Goal: Information Seeking & Learning: Learn about a topic

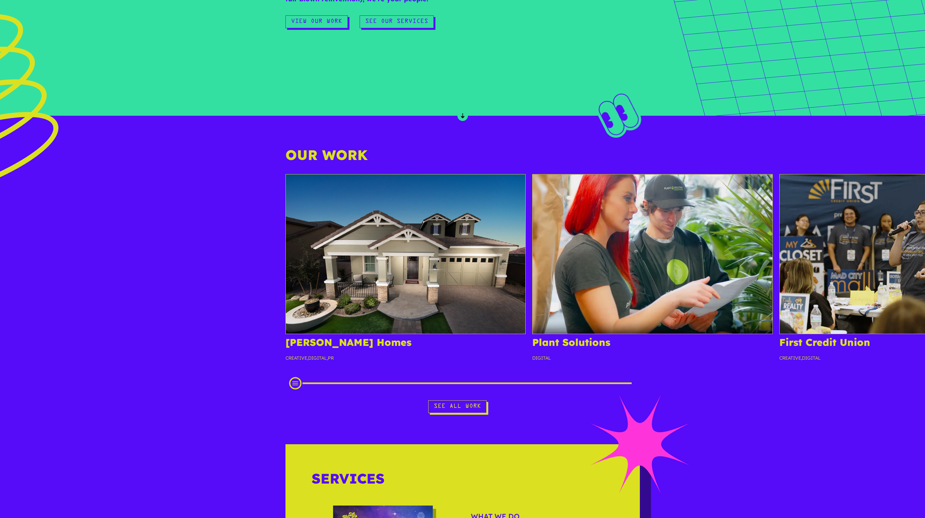
scroll to position [580, 0]
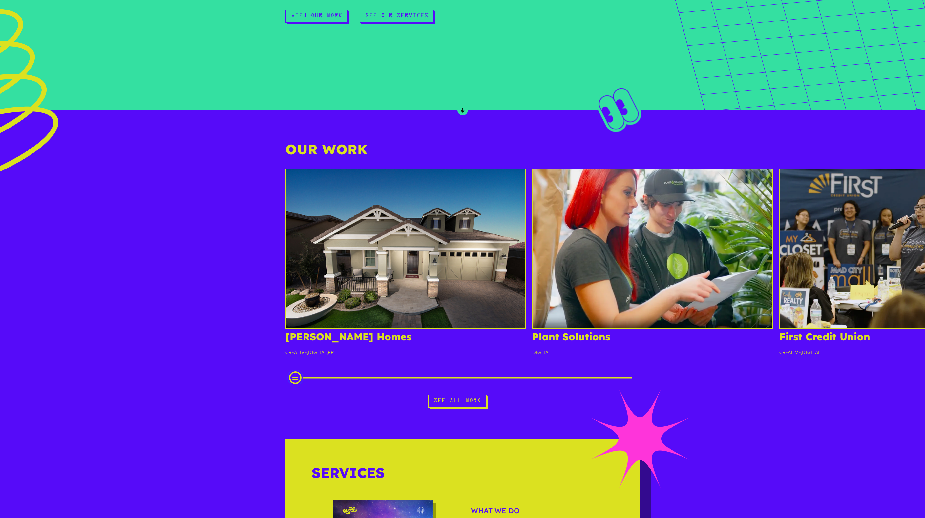
drag, startPoint x: 348, startPoint y: 377, endPoint x: 286, endPoint y: 389, distance: 63.5
click at [286, 389] on div "[PERSON_NAME] Homes Creative , Digital , PR Plant Solutions Digital First Credi…" at bounding box center [462, 288] width 925 height 239
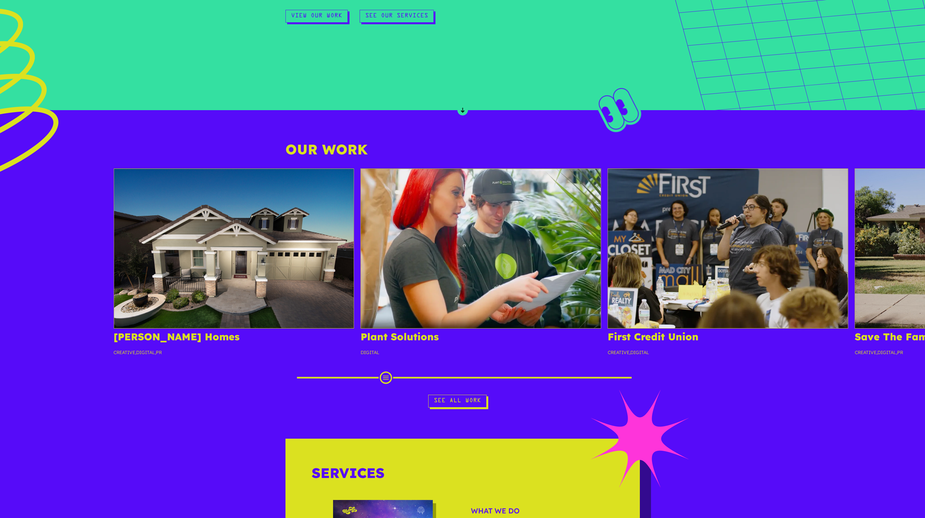
drag, startPoint x: 408, startPoint y: 343, endPoint x: 101, endPoint y: 325, distance: 308.3
click at [165, 320] on div "[PERSON_NAME] Homes Creative , Digital , PR" at bounding box center [234, 265] width 240 height 193
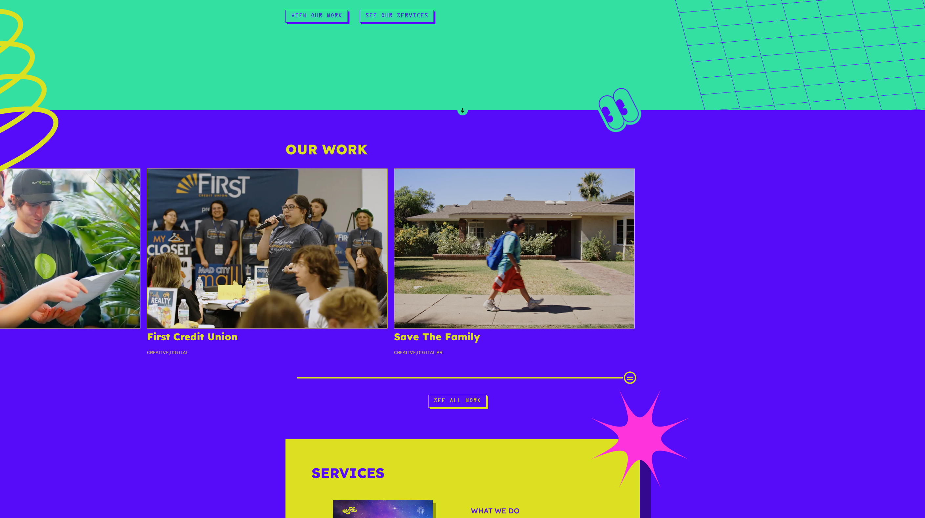
drag, startPoint x: 356, startPoint y: 345, endPoint x: 702, endPoint y: 340, distance: 346.8
click at [387, 338] on h4 "First Credit Union" at bounding box center [267, 339] width 240 height 15
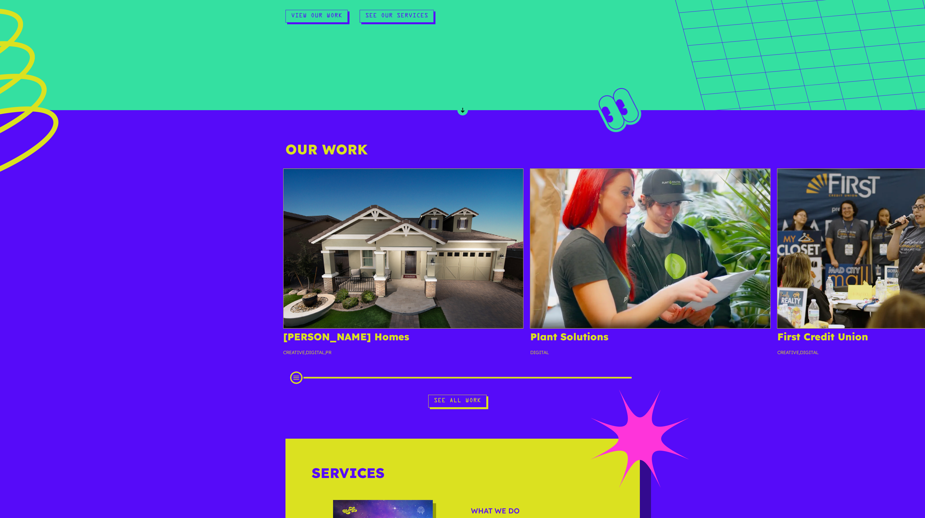
drag, startPoint x: 530, startPoint y: 214, endPoint x: 24, endPoint y: 175, distance: 508.0
click at [48, 176] on div "[PERSON_NAME] Homes Creative , Digital , PR Plant Solutions Digital First Credi…" at bounding box center [774, 267] width 1552 height 196
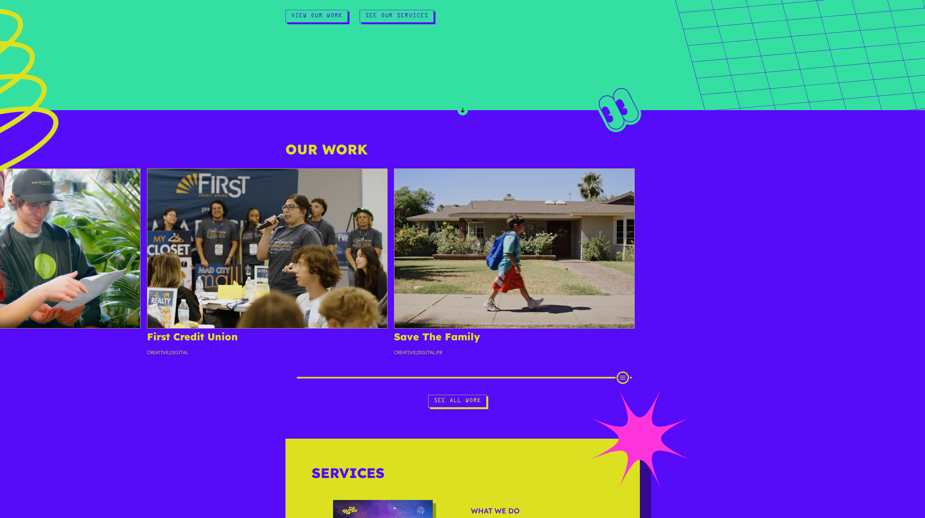
scroll to position [0, 0]
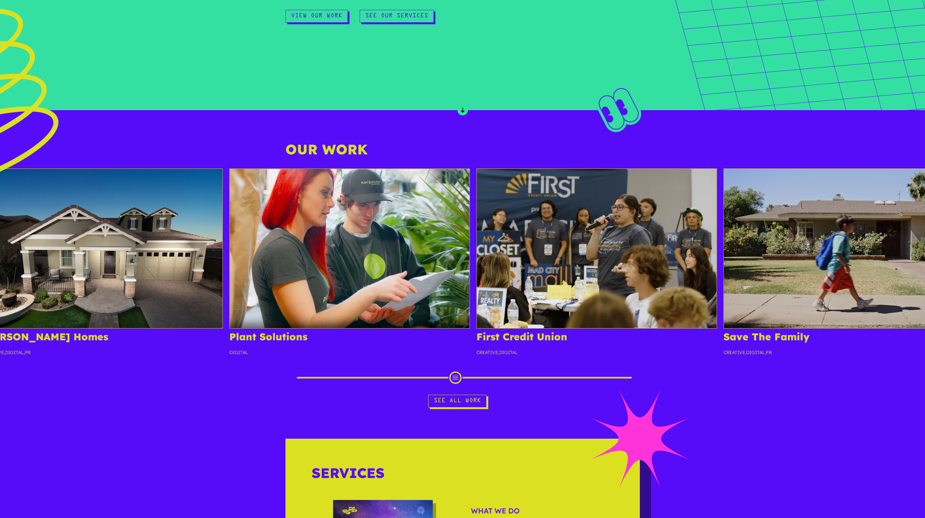
click at [692, 358] on p "Creative , Digital" at bounding box center [596, 355] width 240 height 12
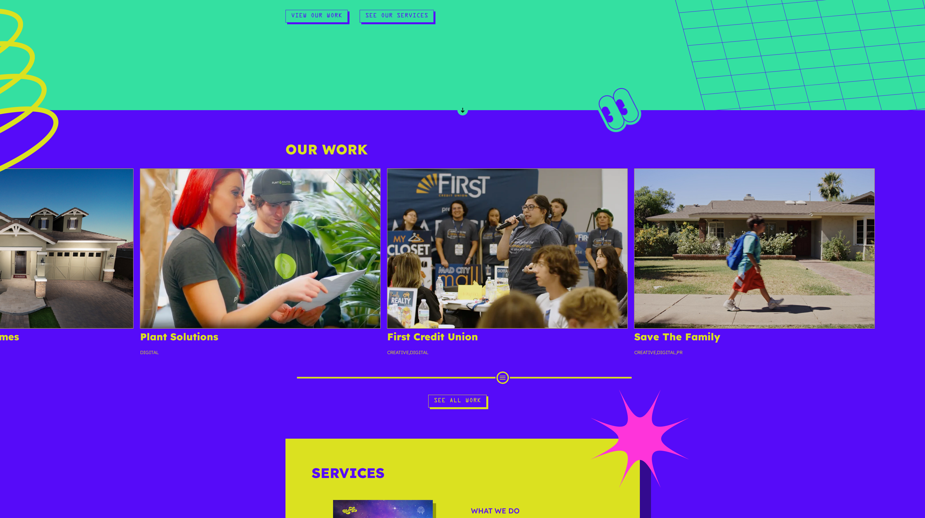
drag, startPoint x: 687, startPoint y: 349, endPoint x: 328, endPoint y: 325, distance: 359.7
click at [465, 316] on div "First Credit Union Creative , Digital" at bounding box center [507, 265] width 240 height 193
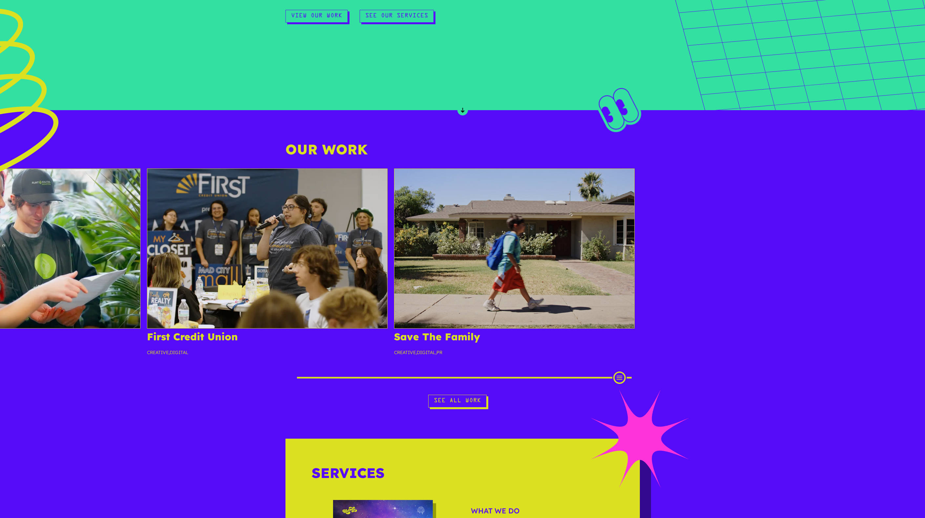
click at [387, 339] on h4 "First Credit Union" at bounding box center [267, 339] width 240 height 15
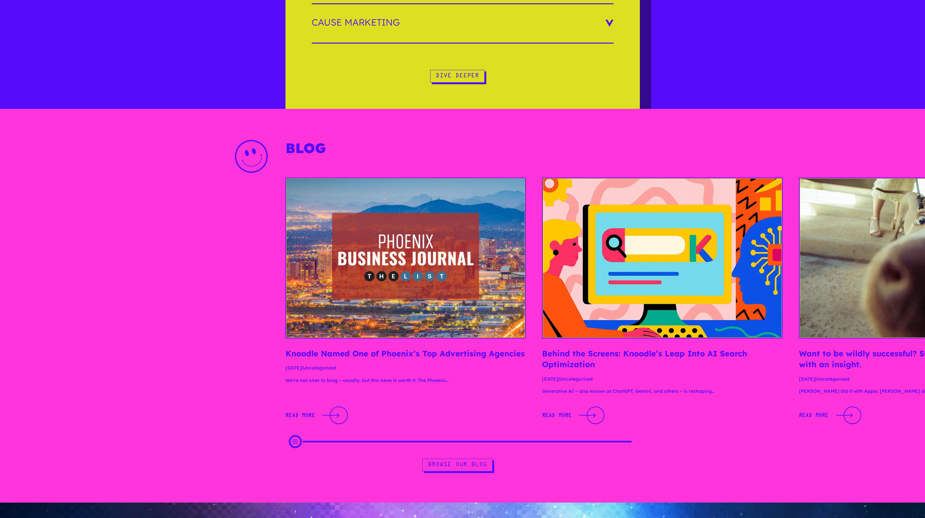
scroll to position [1567, 0]
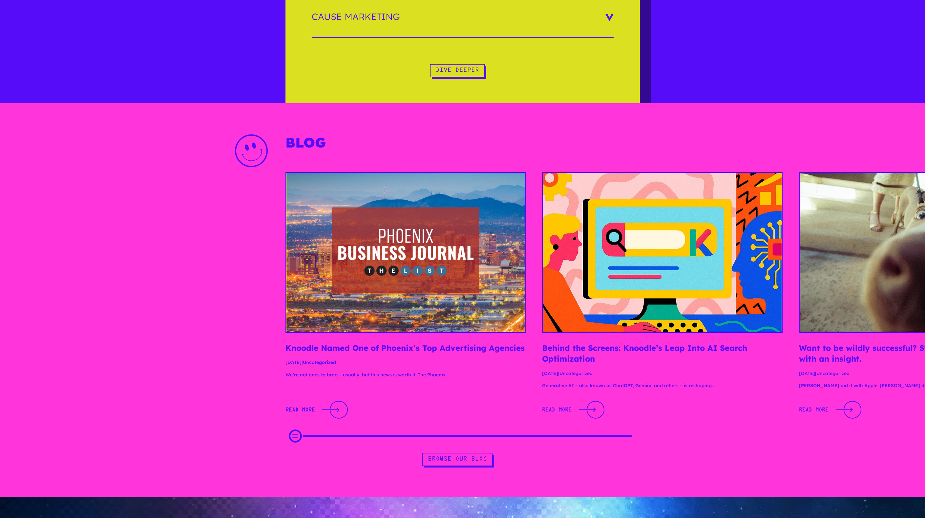
drag, startPoint x: 492, startPoint y: 378, endPoint x: 355, endPoint y: 358, distance: 138.9
click at [370, 358] on article "Knoodle Named One of Phoenix’s Top Advertising Agencies [DATE] | Uncategorized …" at bounding box center [405, 296] width 240 height 248
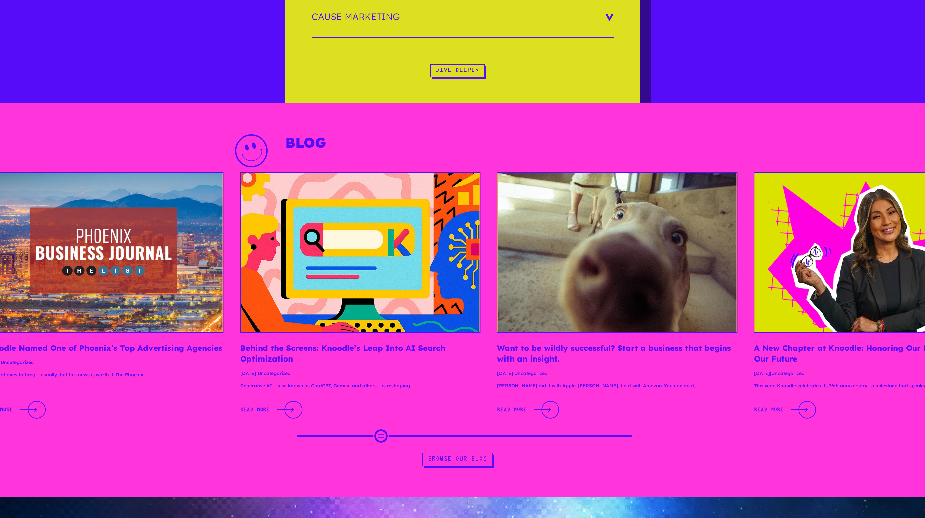
drag, startPoint x: 487, startPoint y: 369, endPoint x: 59, endPoint y: 349, distance: 428.6
click at [132, 346] on div "Knoodle Named One of Phoenix’s Top Advertising Agencies [DATE] | Uncategorized …" at bounding box center [745, 297] width 2095 height 251
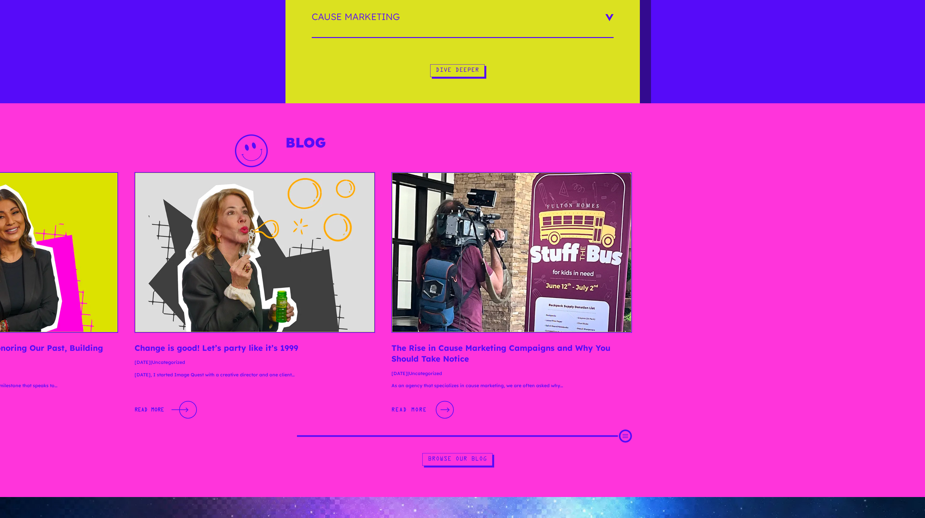
drag, startPoint x: 332, startPoint y: 377, endPoint x: 755, endPoint y: 403, distance: 423.7
click at [375, 405] on div "[DATE], I started Image Quest with a creative director and one client… Read Mor…" at bounding box center [254, 395] width 240 height 49
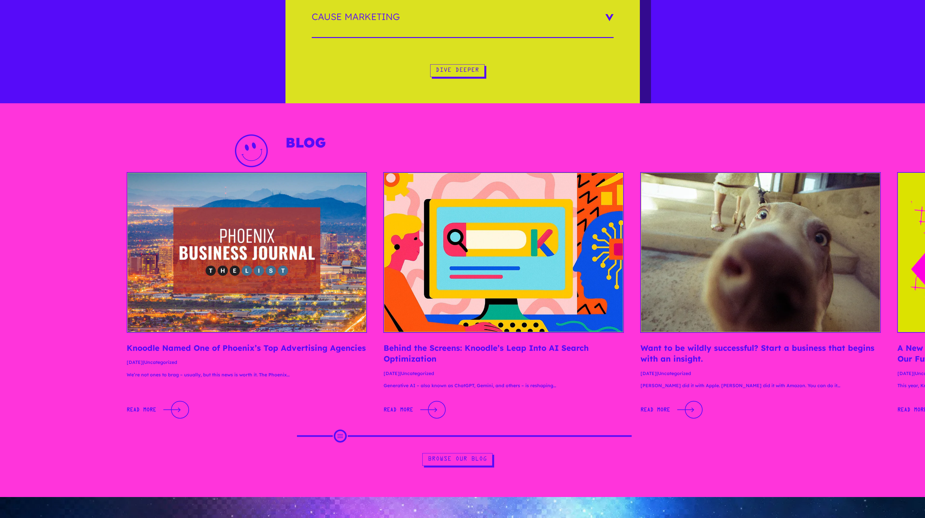
drag, startPoint x: 300, startPoint y: 369, endPoint x: 656, endPoint y: 389, distance: 356.5
click at [654, 389] on div "Knoodle Named One of Phoenix’s Top Advertising Agencies [DATE] | Uncategorized …" at bounding box center [888, 297] width 2095 height 251
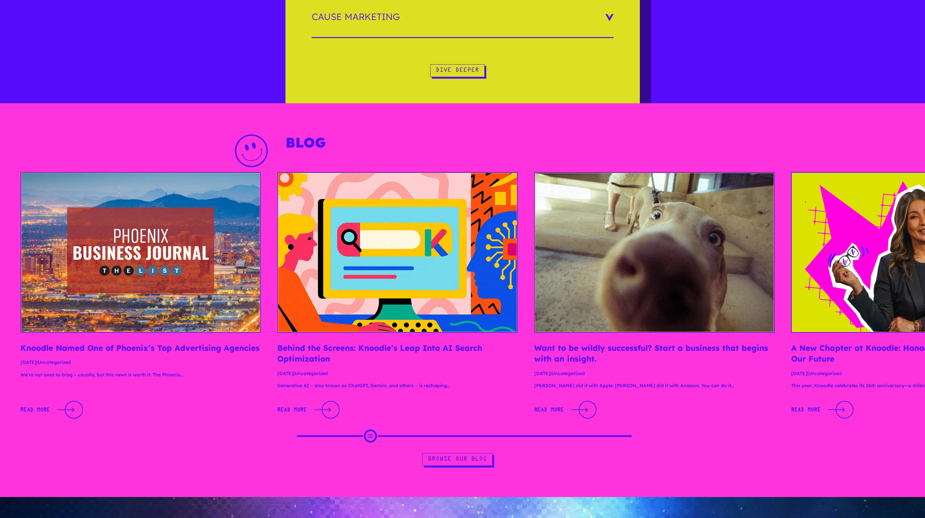
drag, startPoint x: 435, startPoint y: 380, endPoint x: 4, endPoint y: 356, distance: 432.0
click at [20, 356] on article "Knoodle Named One of Phoenix’s Top Advertising Agencies [DATE] | Uncategorized …" at bounding box center [140, 296] width 240 height 248
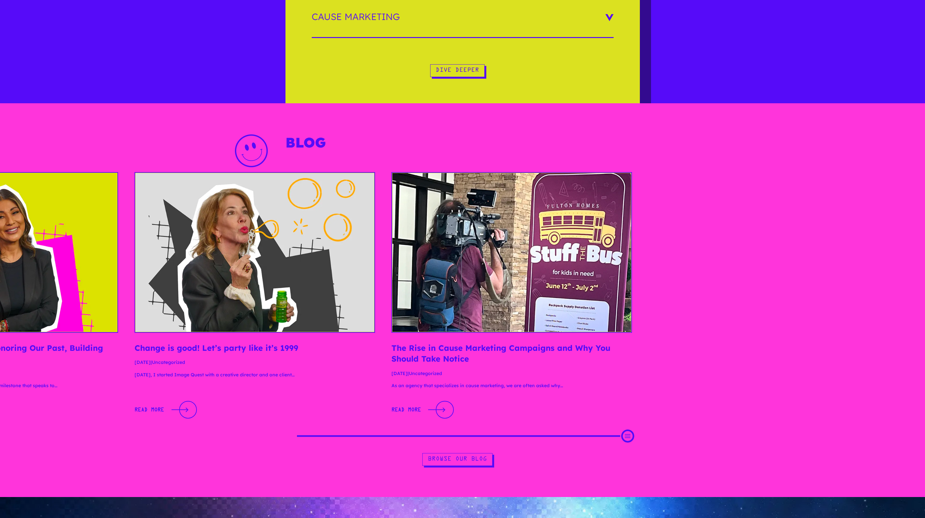
drag, startPoint x: 351, startPoint y: 384, endPoint x: 842, endPoint y: 400, distance: 491.6
click at [375, 403] on div "[DATE], I started Image Quest with a creative director and one client… Read Mor…" at bounding box center [254, 395] width 240 height 49
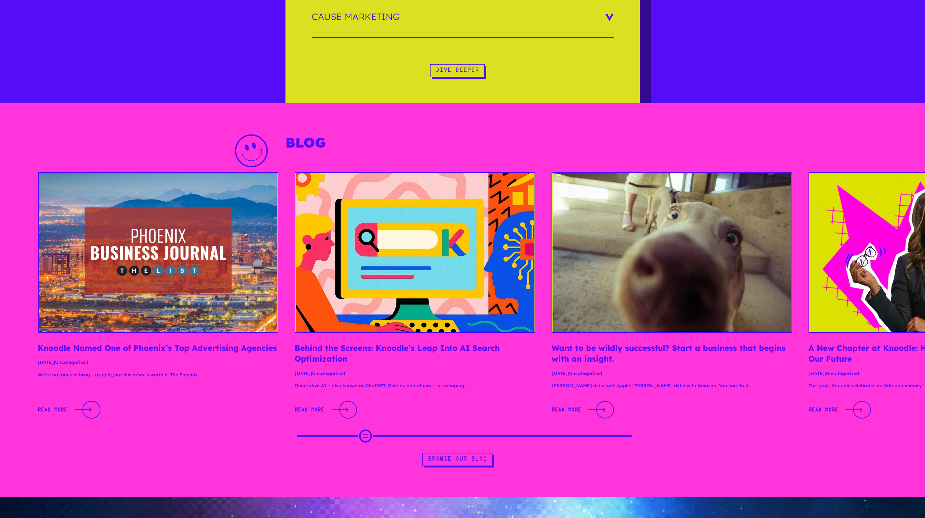
drag, startPoint x: 418, startPoint y: 373, endPoint x: 136, endPoint y: 338, distance: 284.0
click at [165, 343] on article "Knoodle Named One of Phoenix’s Top Advertising Agencies [DATE] | Uncategorized …" at bounding box center [158, 296] width 240 height 248
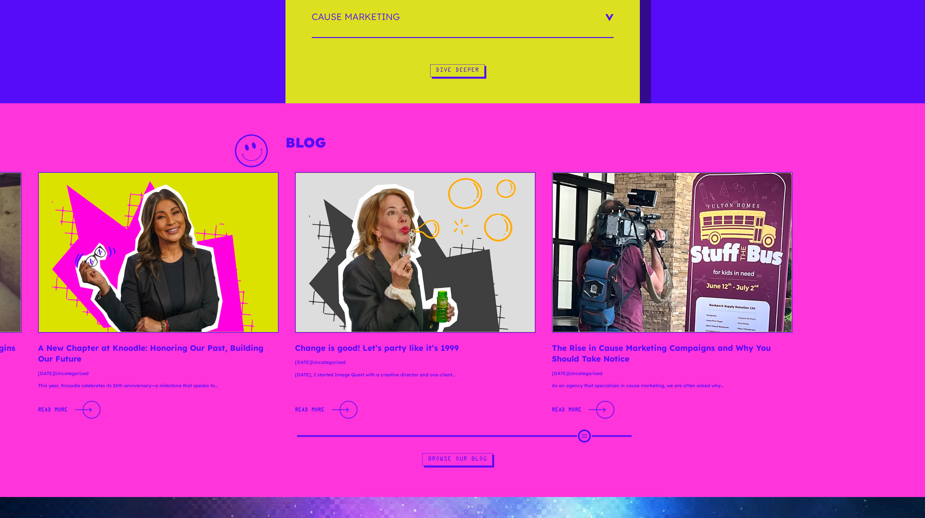
drag, startPoint x: 192, startPoint y: 374, endPoint x: 611, endPoint y: 423, distance: 421.7
click at [279, 420] on article "A New Chapter at Knoodle: Honoring Our Past, Building Our Future [DATE] | Uncat…" at bounding box center [158, 296] width 240 height 248
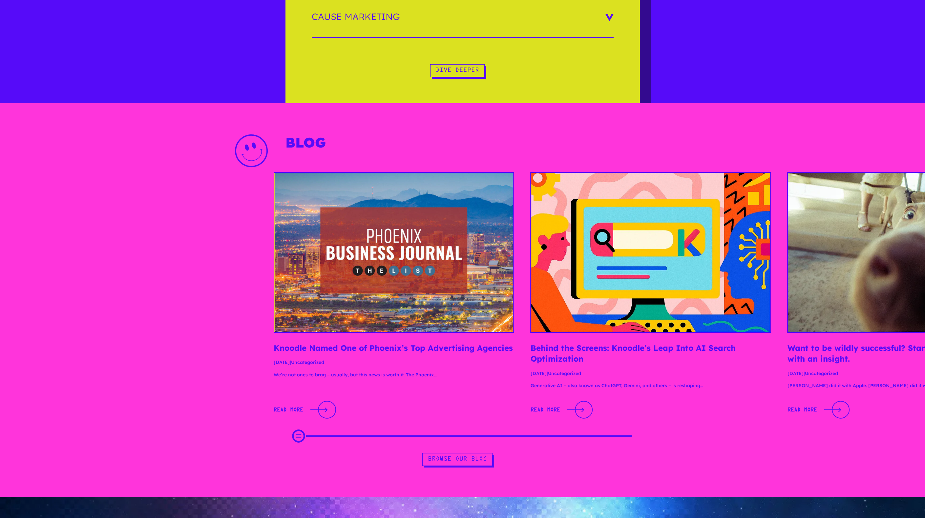
drag, startPoint x: 648, startPoint y: 378, endPoint x: 13, endPoint y: 334, distance: 636.0
click at [530, 359] on article "Behind the Screens: Knoodle’s Leap Into AI Search Optimization [DATE] | Uncateg…" at bounding box center [650, 296] width 240 height 248
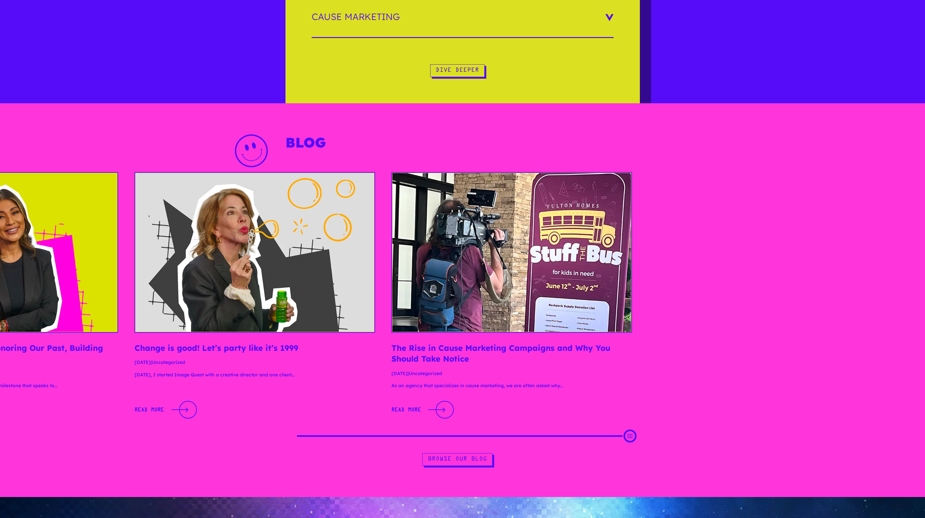
drag, startPoint x: 372, startPoint y: 376, endPoint x: -18, endPoint y: 351, distance: 390.9
drag, startPoint x: 573, startPoint y: 372, endPoint x: 706, endPoint y: 363, distance: 132.8
click at [375, 368] on p "[DATE] | Uncategorized" at bounding box center [254, 365] width 240 height 12
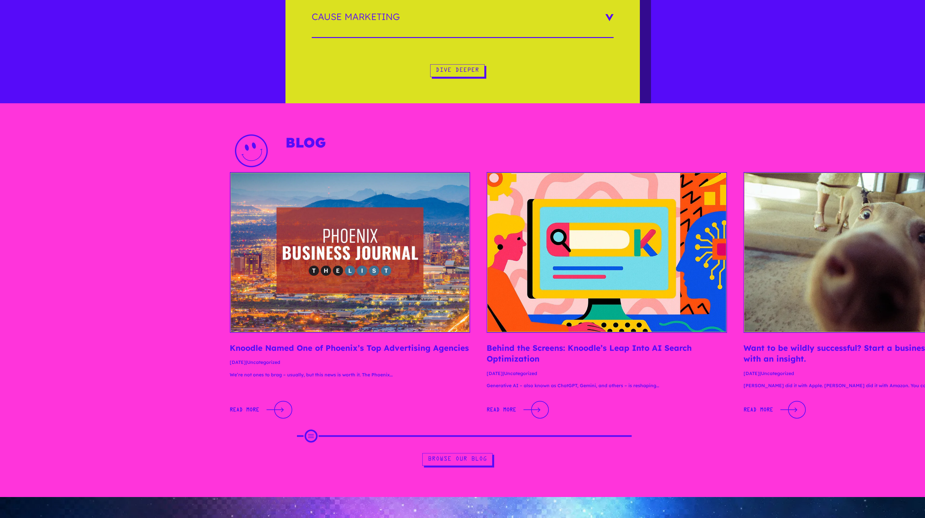
drag, startPoint x: 586, startPoint y: 382, endPoint x: 668, endPoint y: 386, distance: 82.5
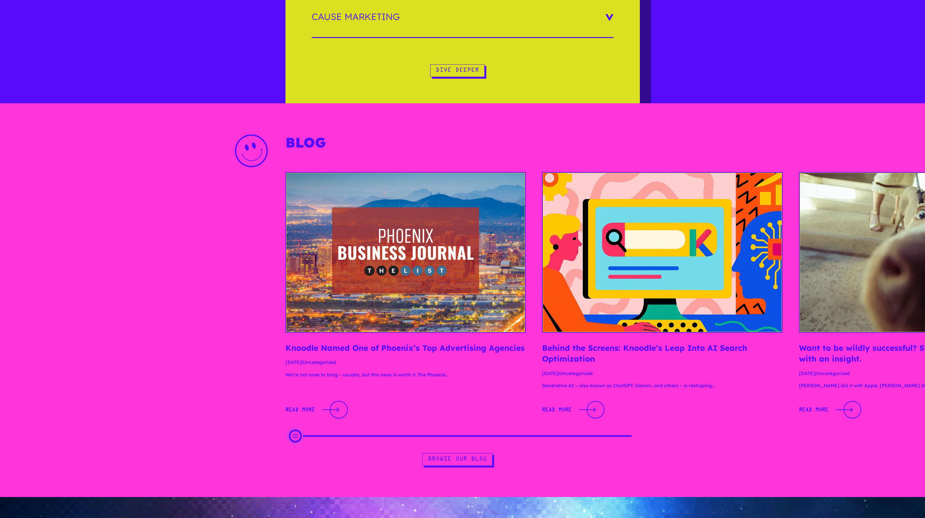
drag, startPoint x: 296, startPoint y: 436, endPoint x: 465, endPoint y: 440, distance: 169.6
click at [302, 438] on div "Scroll Projects" at bounding box center [295, 436] width 13 height 13
click at [477, 439] on div "Scroll Projects" at bounding box center [462, 436] width 335 height 7
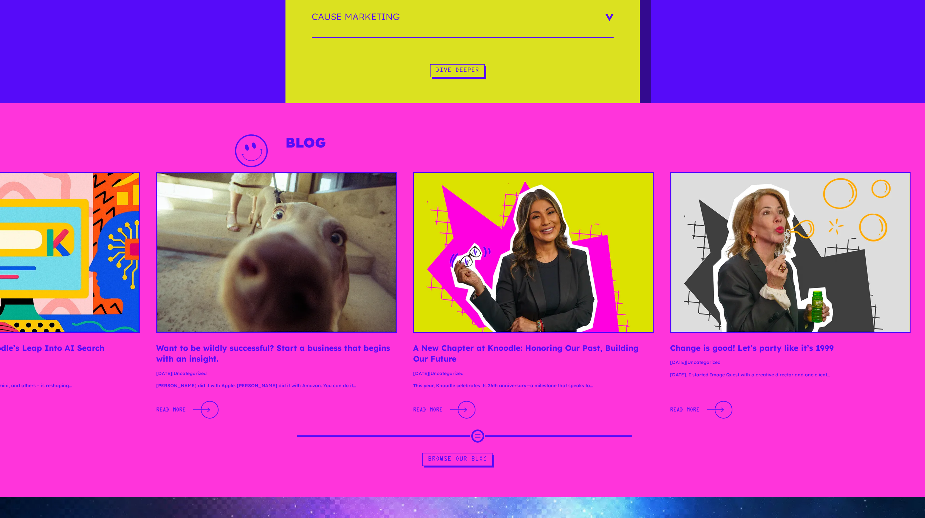
click at [344, 435] on div "Scroll Projects" at bounding box center [462, 436] width 335 height 7
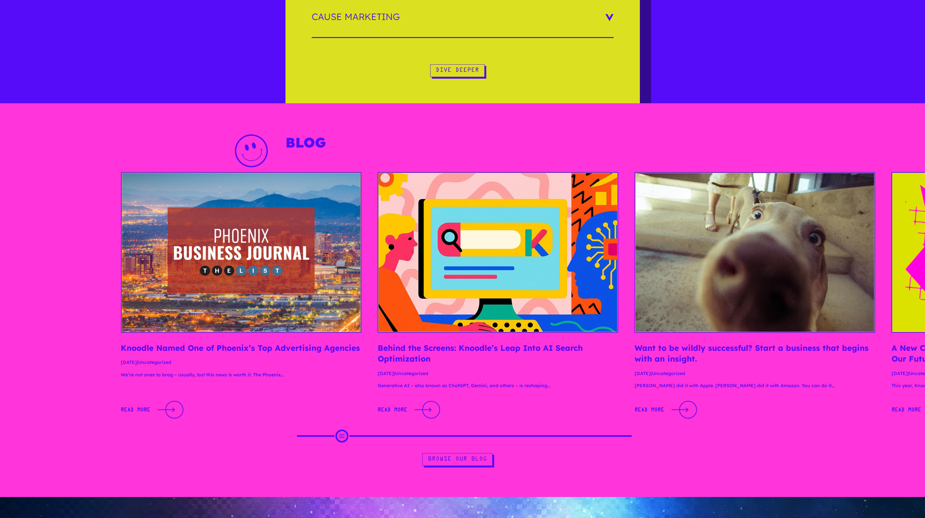
click at [341, 435] on div "Scroll Projects" at bounding box center [462, 436] width 335 height 7
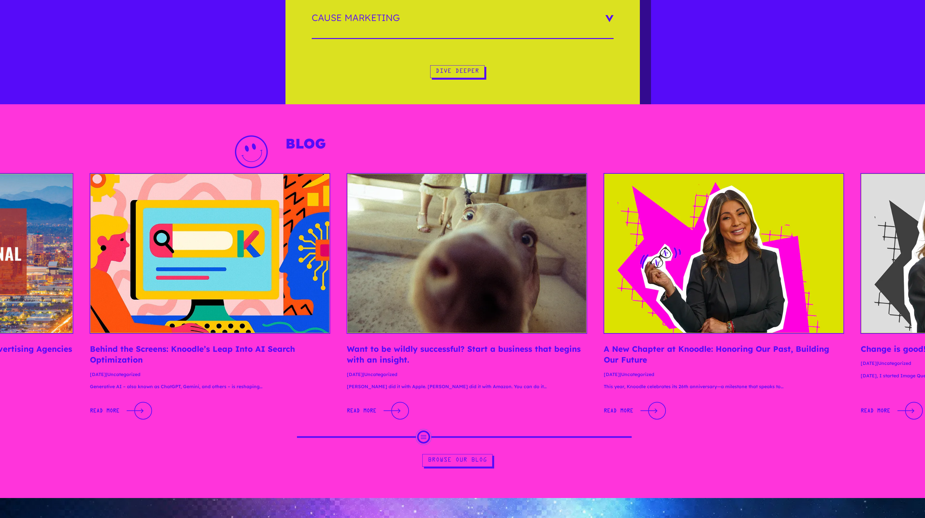
scroll to position [1566, 0]
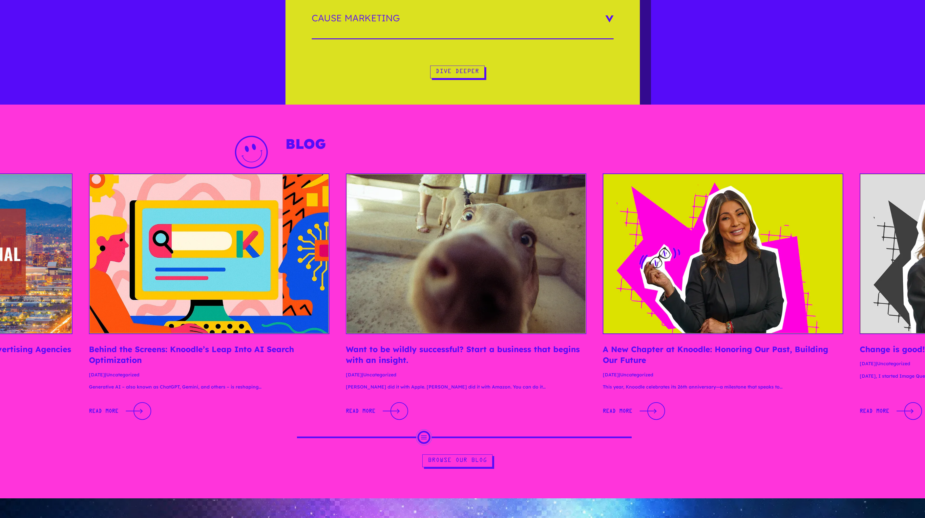
drag, startPoint x: 336, startPoint y: 439, endPoint x: 420, endPoint y: 423, distance: 85.5
click at [420, 423] on div "Knoodle Named One of Phoenix’s Top Advertising Agencies [DATE] | Uncategorized …" at bounding box center [462, 309] width 925 height 271
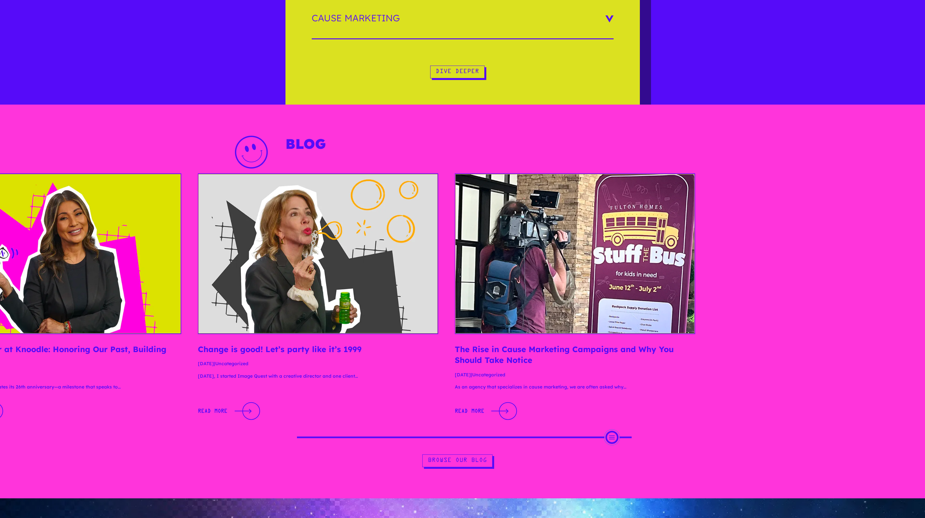
drag, startPoint x: 422, startPoint y: 435, endPoint x: 199, endPoint y: 440, distance: 222.5
click at [227, 438] on div "Knoodle Named One of Phoenix’s Top Advertising Agencies [DATE] | Uncategorized …" at bounding box center [462, 309] width 925 height 271
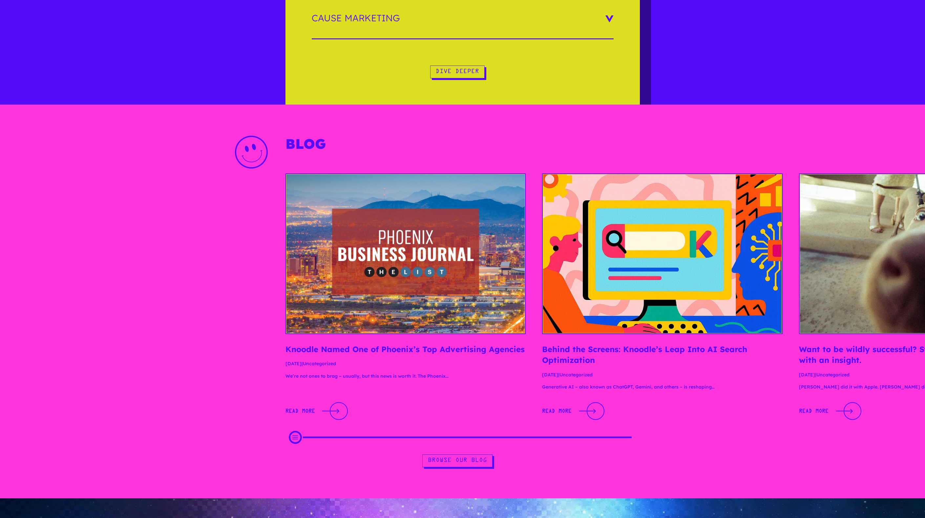
click at [407, 381] on p "We’re not ones to brag – usually, but this news is worth it. The Phoenix…" at bounding box center [405, 379] width 240 height 12
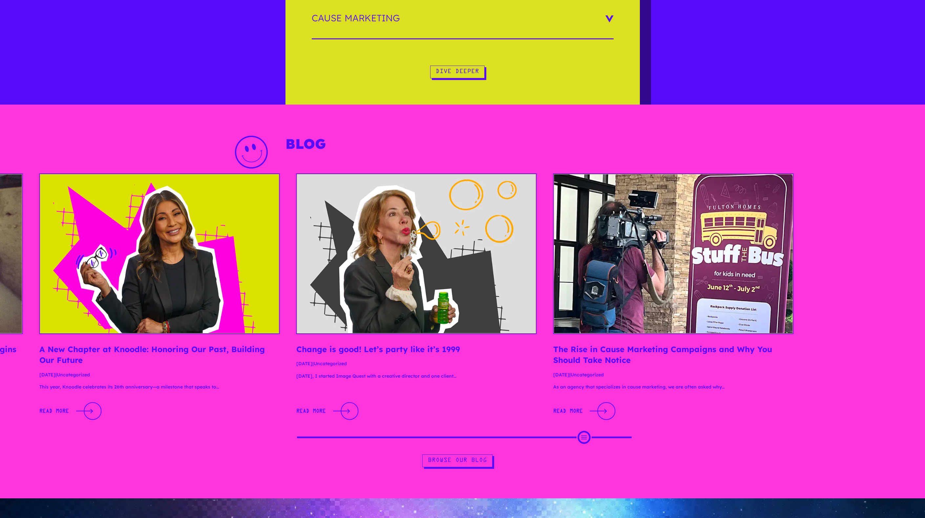
drag, startPoint x: 511, startPoint y: 380, endPoint x: 129, endPoint y: 374, distance: 382.5
click at [296, 370] on article "Change is good! Let’s party like it’s 1999 [DATE] | Uncategorized [DATE], I sta…" at bounding box center [416, 298] width 240 height 248
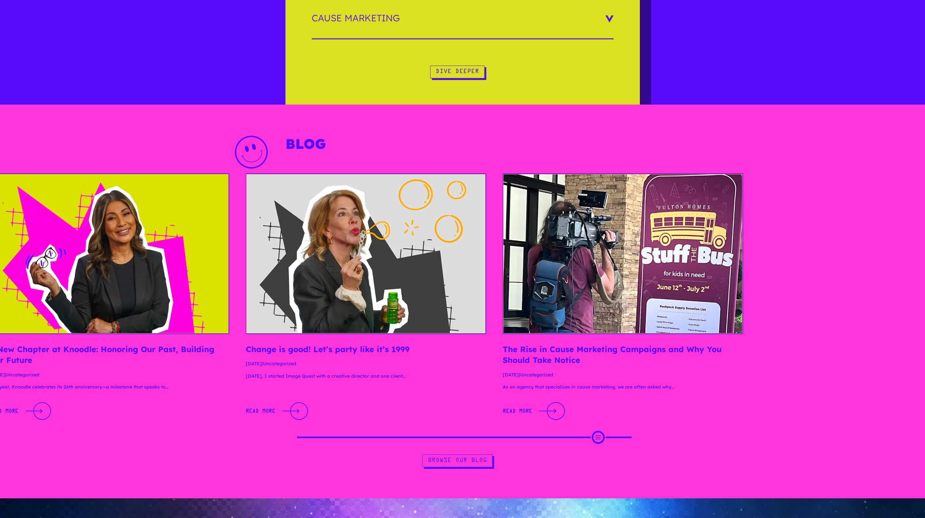
drag, startPoint x: 305, startPoint y: 366, endPoint x: 853, endPoint y: 337, distance: 548.9
click at [486, 376] on article "Change is good! Let’s party like it’s 1999 [DATE] | Uncategorized [DATE], I sta…" at bounding box center [366, 298] width 240 height 248
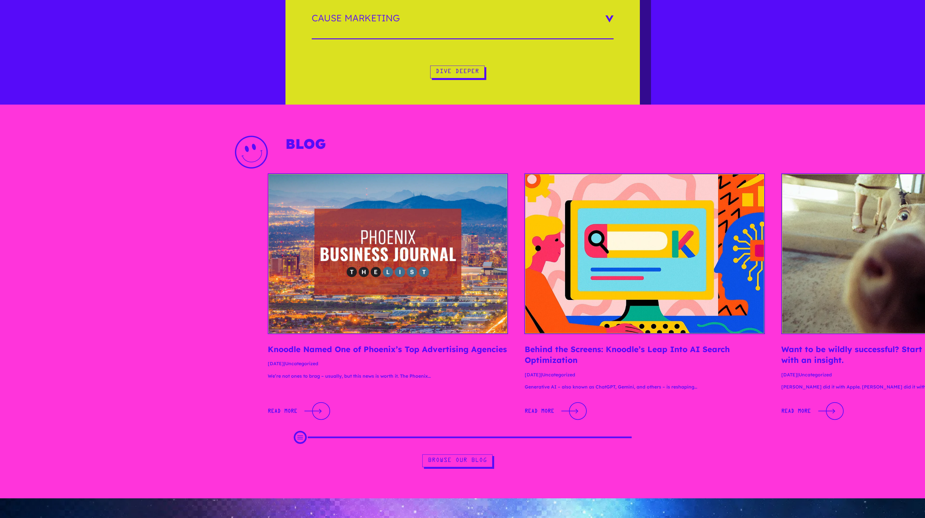
drag, startPoint x: 461, startPoint y: 377, endPoint x: 564, endPoint y: 381, distance: 103.1
